Goal: Task Accomplishment & Management: Use online tool/utility

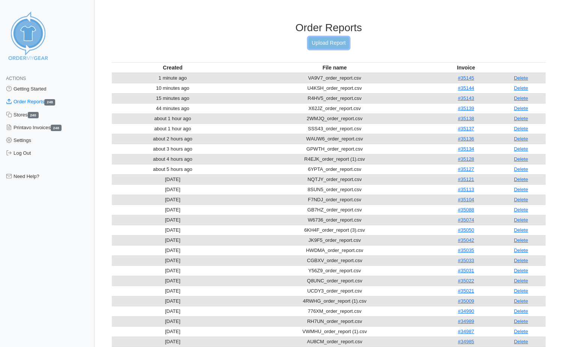
click at [313, 43] on link "Upload Report" at bounding box center [328, 43] width 41 height 12
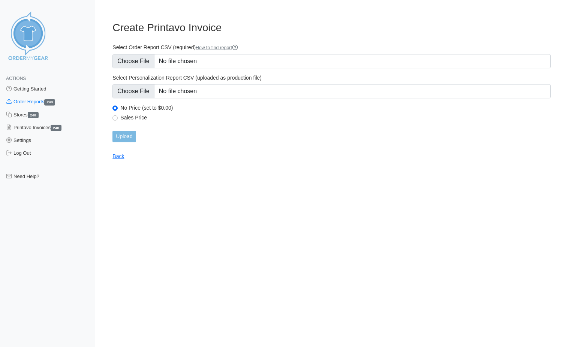
type input "C:\fakepath\GRFCA_order_report.csv"
drag, startPoint x: 126, startPoint y: 137, endPoint x: 122, endPoint y: 135, distance: 4.5
click at [122, 135] on input "Upload" at bounding box center [124, 137] width 23 height 12
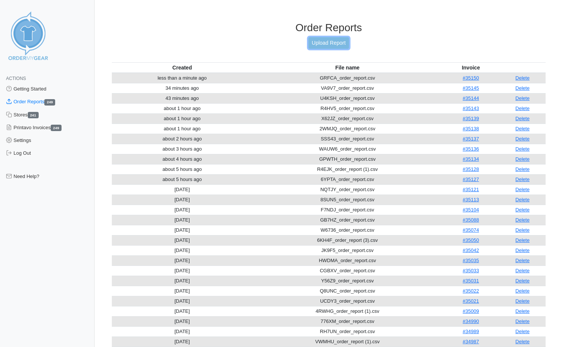
click at [335, 42] on link "Upload Report" at bounding box center [328, 43] width 41 height 12
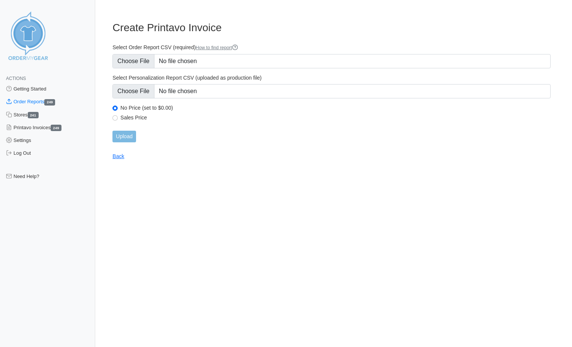
type input "C:\fakepath\VCJ8F_order_report (1).csv"
click at [125, 136] on input "Upload" at bounding box center [124, 137] width 23 height 12
